Goal: Book appointment/travel/reservation

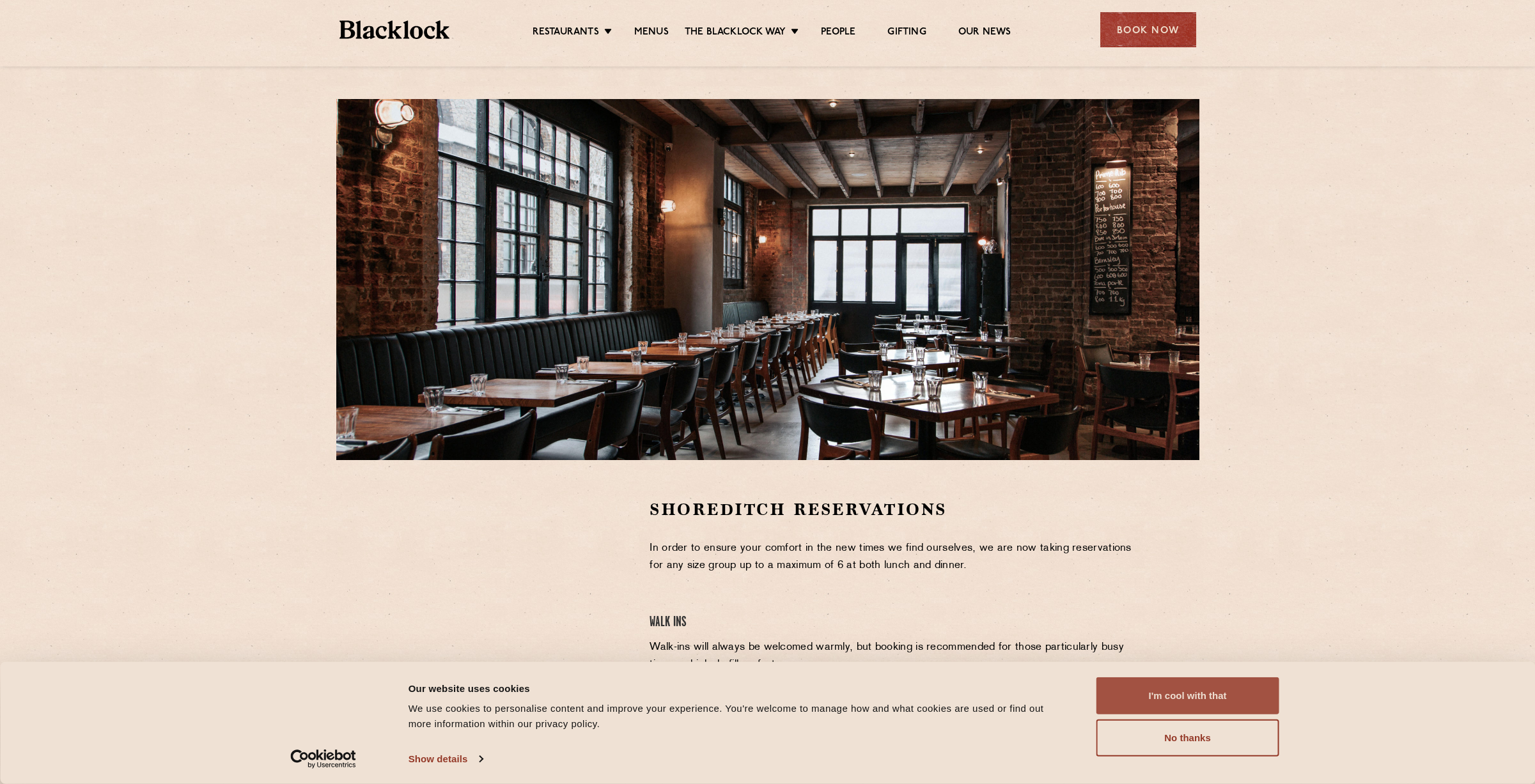
click at [1197, 690] on button "I'm cool with that" at bounding box center [1188, 696] width 183 height 37
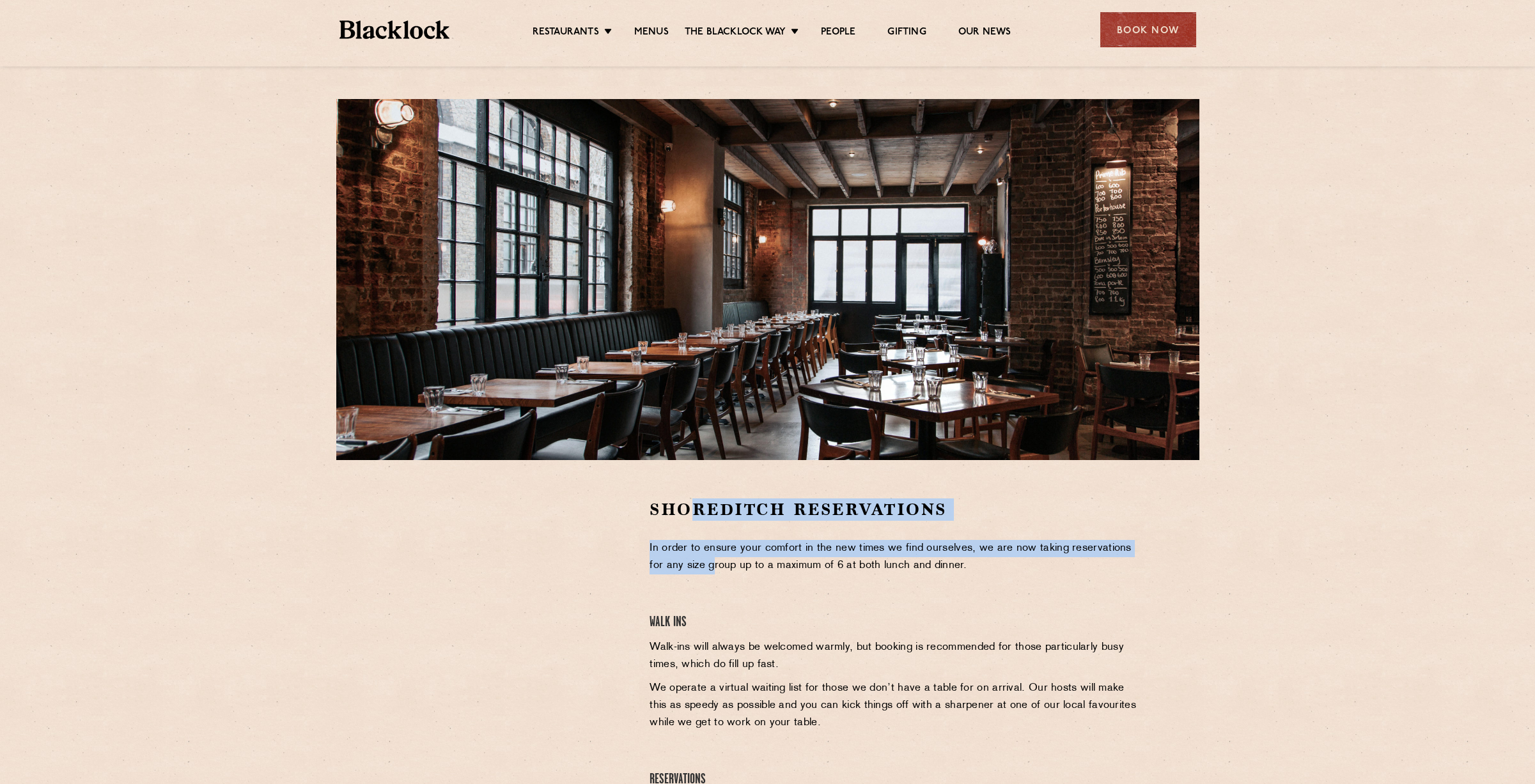
drag, startPoint x: 699, startPoint y: 575, endPoint x: 691, endPoint y: 487, distance: 88.4
click at [691, 487] on section "Shoreditch Reservations In order to ensure your comfort in the new times we fin…" at bounding box center [768, 680] width 1535 height 439
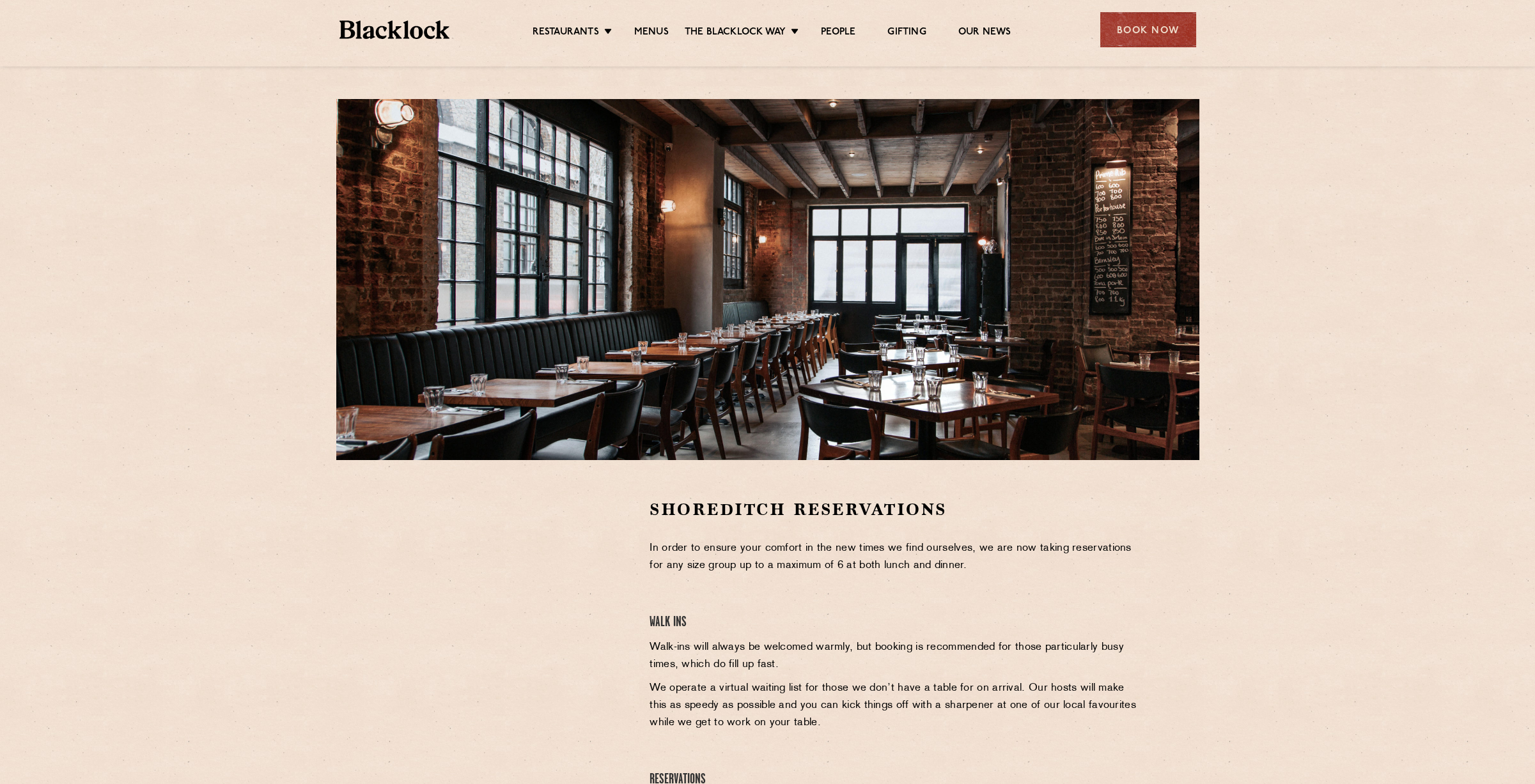
click at [775, 590] on div "Shoreditch Reservations In order to ensure your comfort in the new times we fin…" at bounding box center [895, 680] width 510 height 363
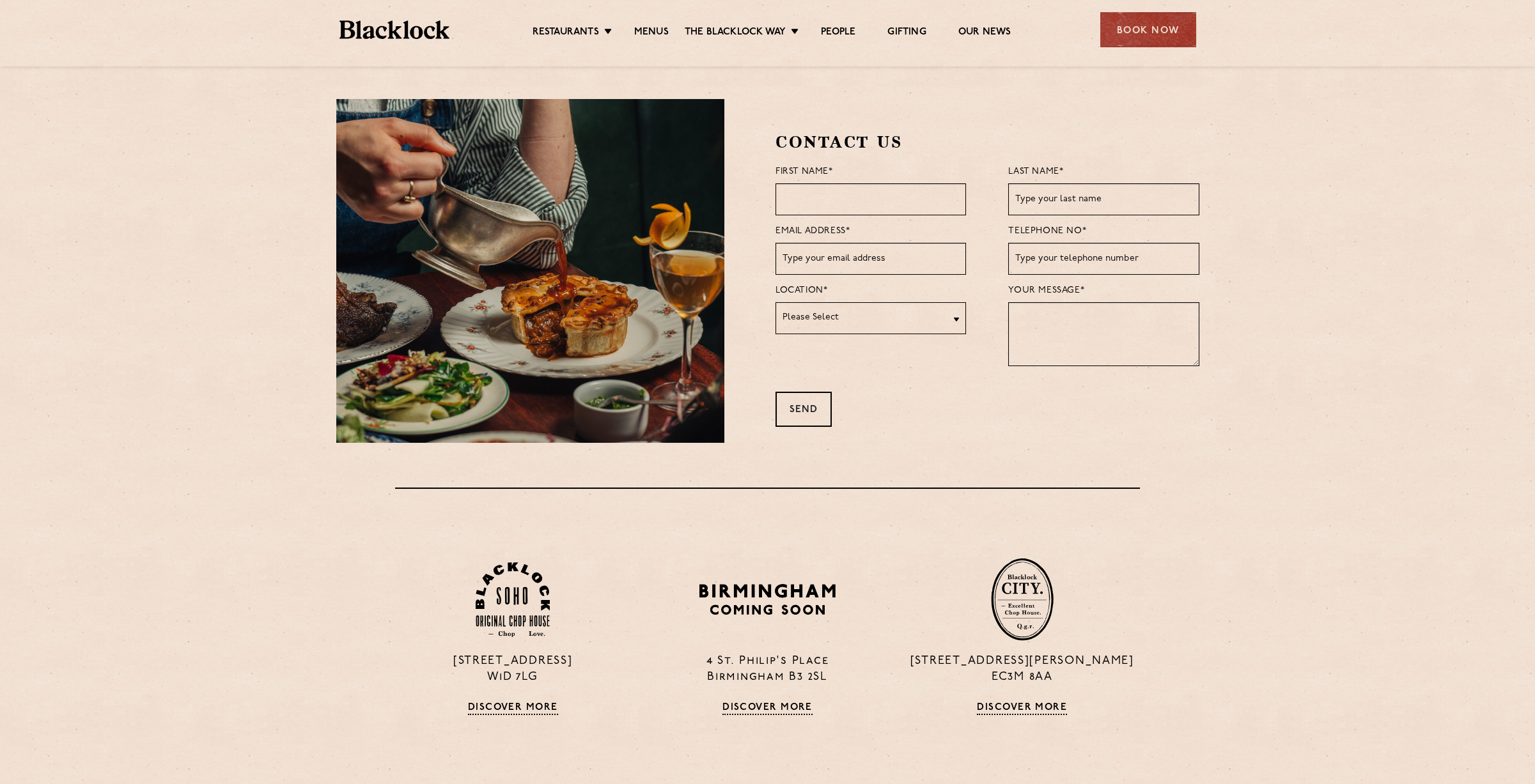
click at [916, 197] on input "text" at bounding box center [871, 199] width 191 height 32
type input "James"
click at [811, 259] on input "text" at bounding box center [871, 258] width 191 height 32
type input "j.george.290104@gmail.com"
type input "George"
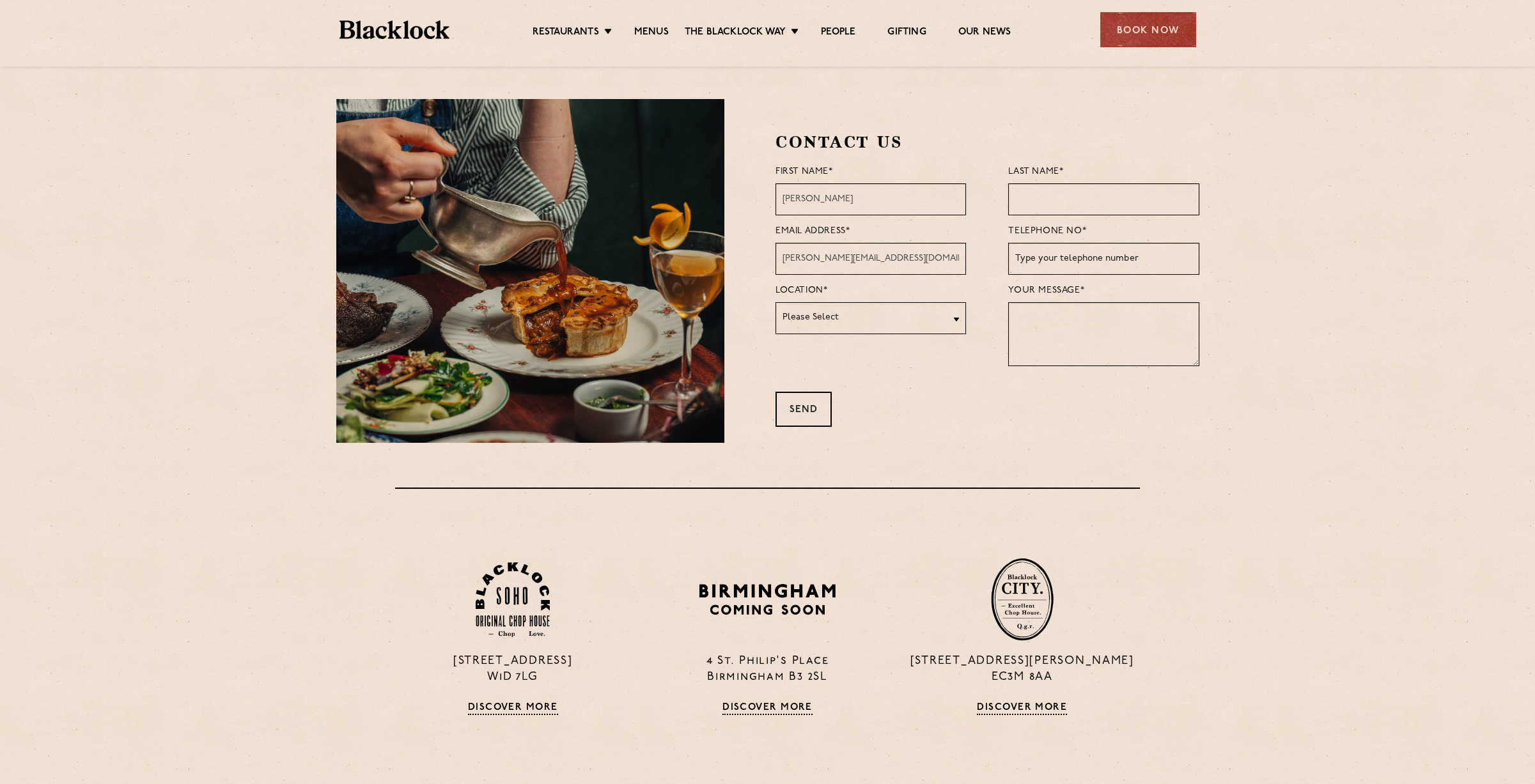
type input "07932334782"
click at [851, 320] on select "Please Select Soho City Shoreditch Covent Garden Canary Wharf Manchester Birmin…" at bounding box center [871, 318] width 191 height 32
select select "Shoreditch"
click at [776, 302] on select "Please Select Soho City Shoreditch Covent Garden Canary Wharf Manchester Birmin…" at bounding box center [871, 318] width 191 height 32
click at [1079, 310] on textarea at bounding box center [1103, 334] width 191 height 64
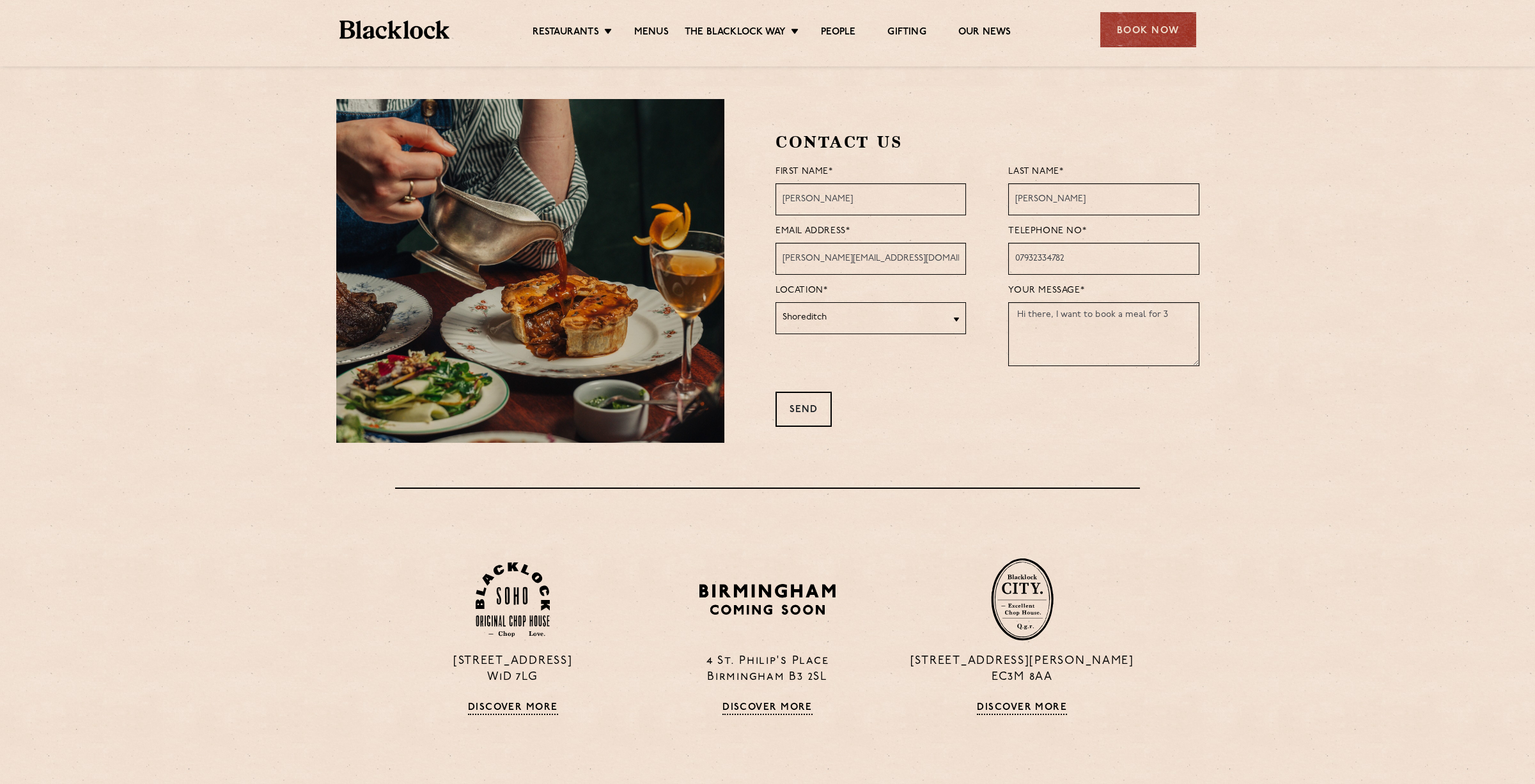
type textarea "Hi there, I want to book a meal for 3"
